Goal: Task Accomplishment & Management: Use online tool/utility

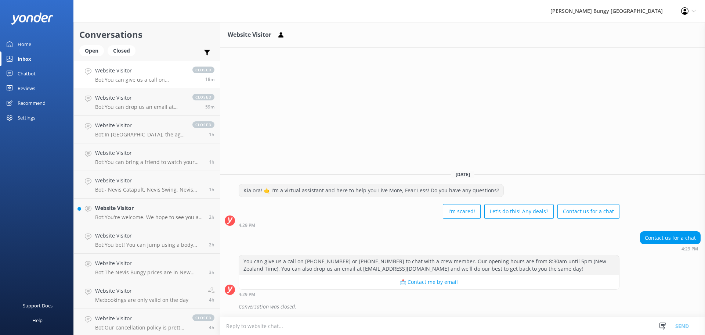
click at [16, 71] on link "Chatbot" at bounding box center [36, 73] width 73 height 15
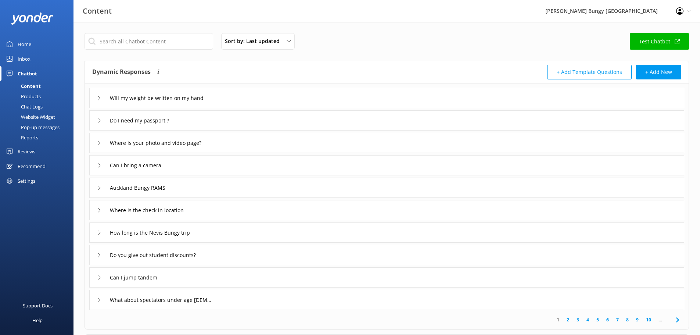
click at [37, 105] on div "Chat Logs" at bounding box center [23, 106] width 38 height 10
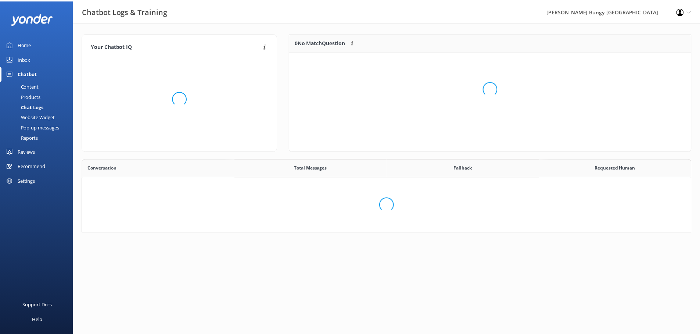
scroll to position [252, 602]
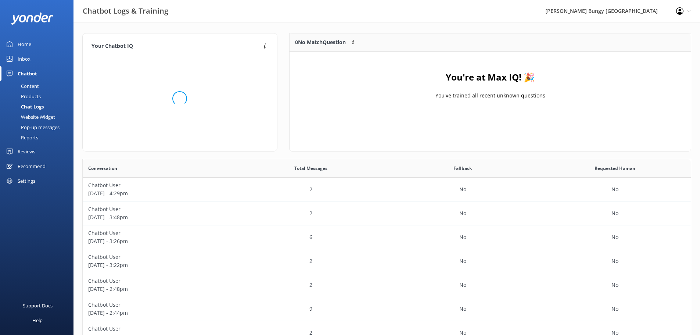
click at [37, 136] on div "Reports" at bounding box center [21, 137] width 34 height 10
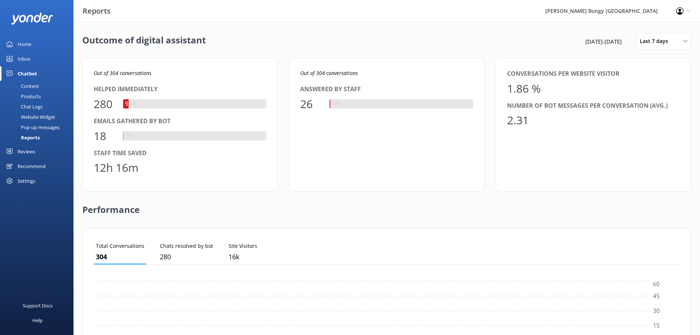
scroll to position [68, 580]
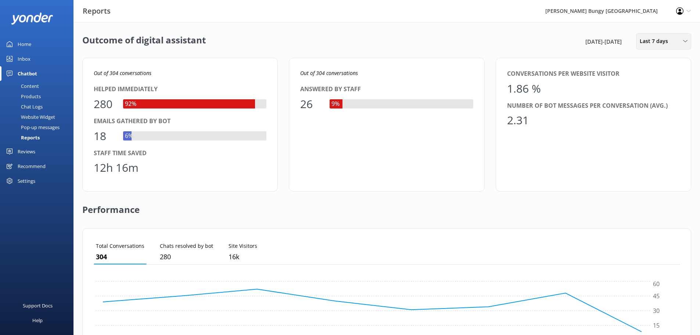
click at [648, 43] on span "Last 7 days" at bounding box center [656, 41] width 33 height 8
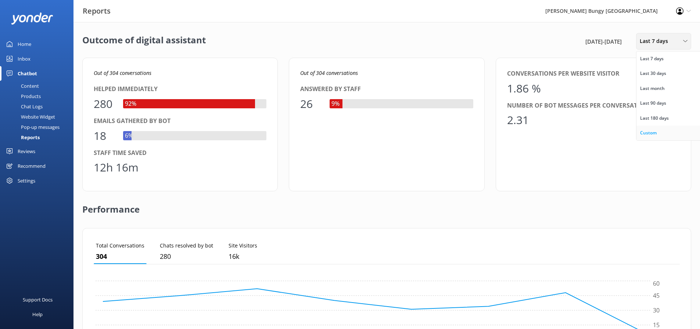
click at [643, 129] on link "Custom" at bounding box center [668, 133] width 65 height 15
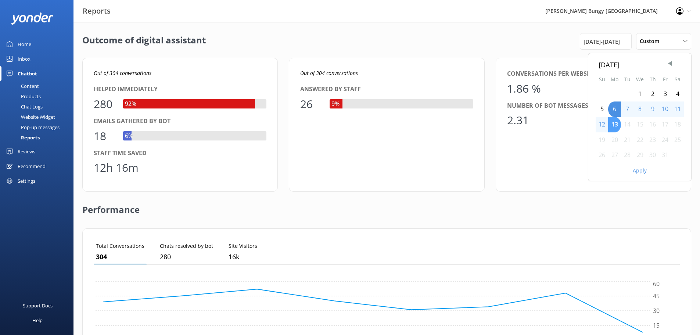
click at [617, 125] on div "13" at bounding box center [614, 124] width 13 height 15
drag, startPoint x: 632, startPoint y: 170, endPoint x: 636, endPoint y: 171, distance: 4.2
click at [633, 170] on div "Apply" at bounding box center [639, 169] width 103 height 12
click at [636, 171] on button "Apply" at bounding box center [640, 170] width 14 height 5
